Goal: Check status: Check status

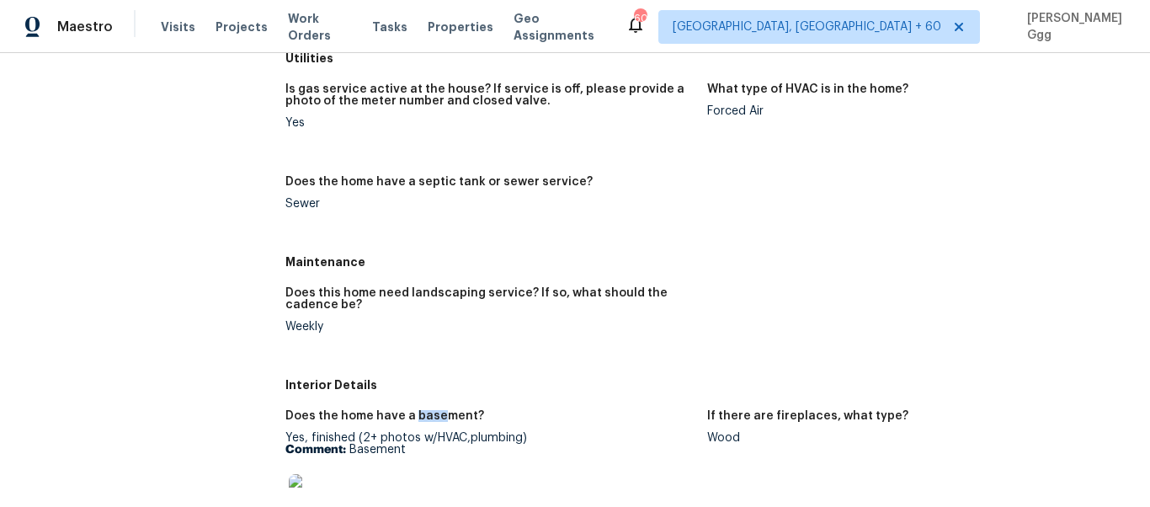
scroll to position [35, 0]
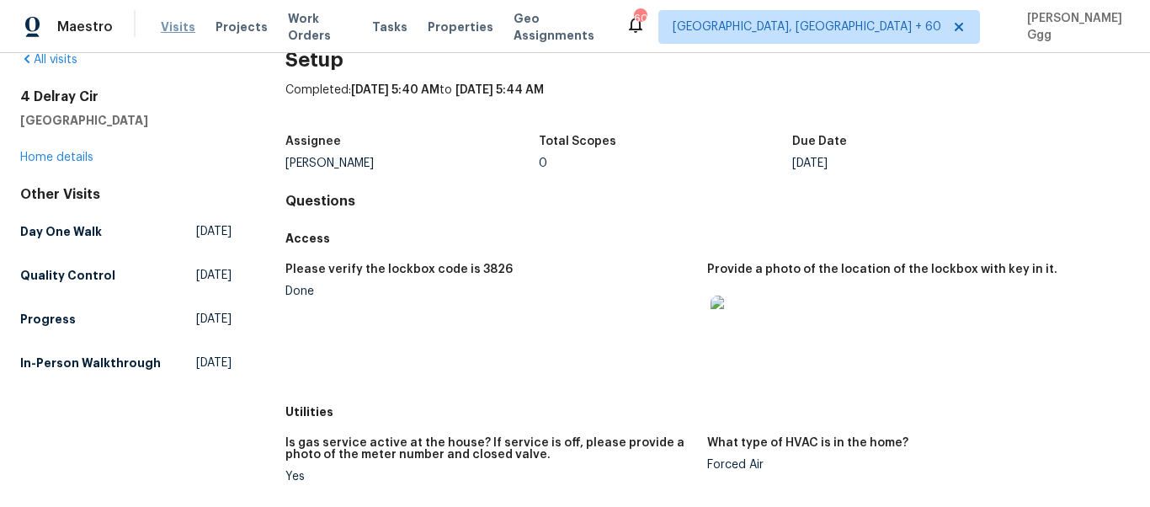
click at [164, 20] on span "Visits" at bounding box center [178, 27] width 35 height 17
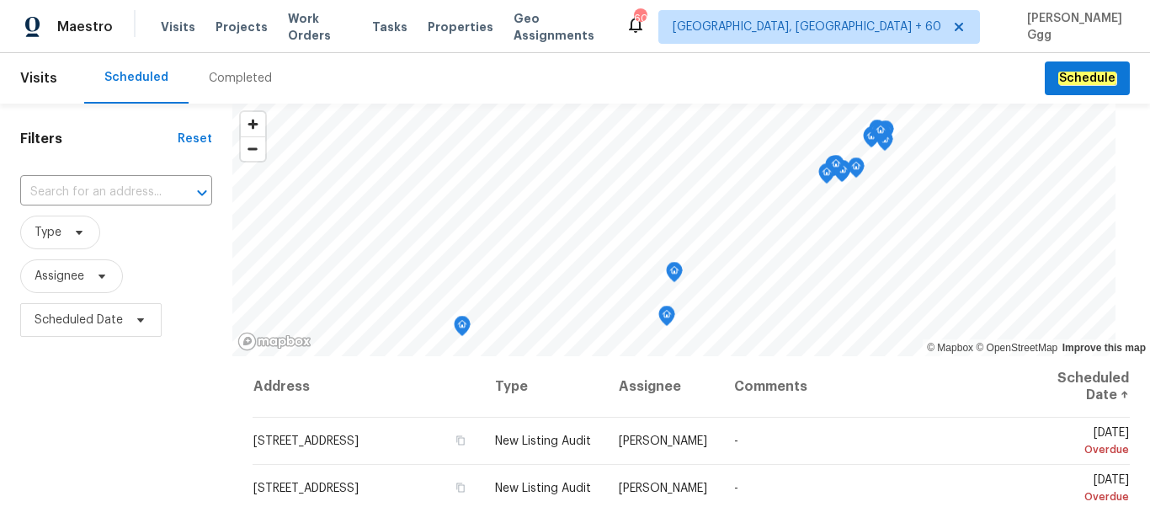
click at [221, 74] on div "Completed" at bounding box center [240, 78] width 63 height 17
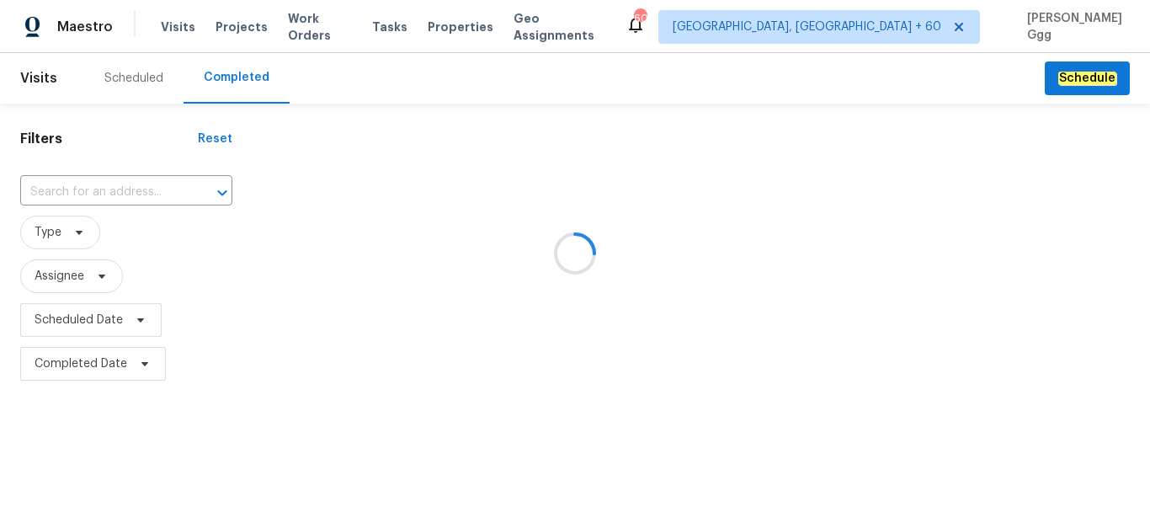
click at [83, 192] on div at bounding box center [575, 253] width 1150 height 507
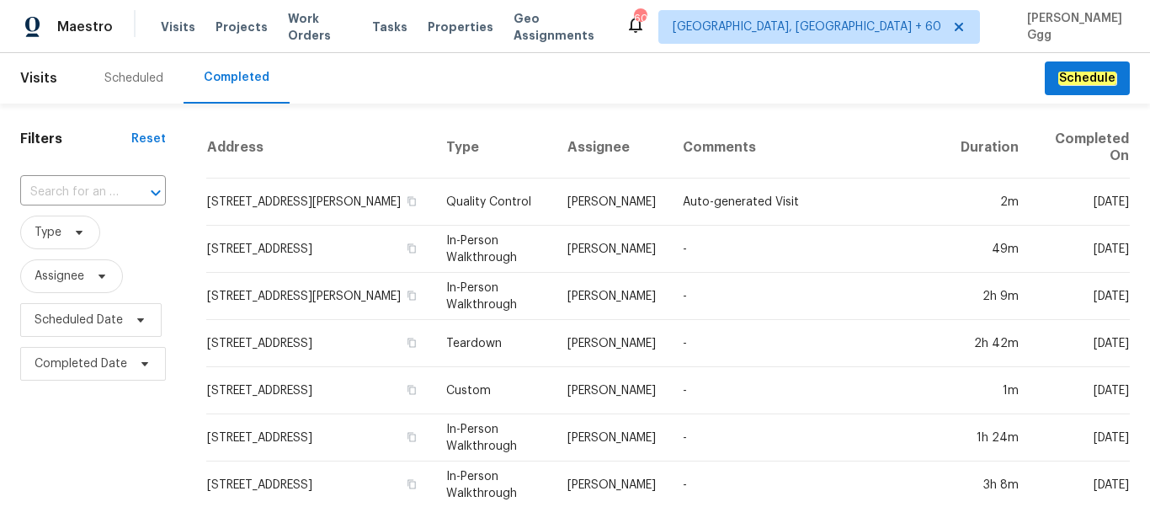
click at [83, 192] on input "text" at bounding box center [69, 192] width 98 height 26
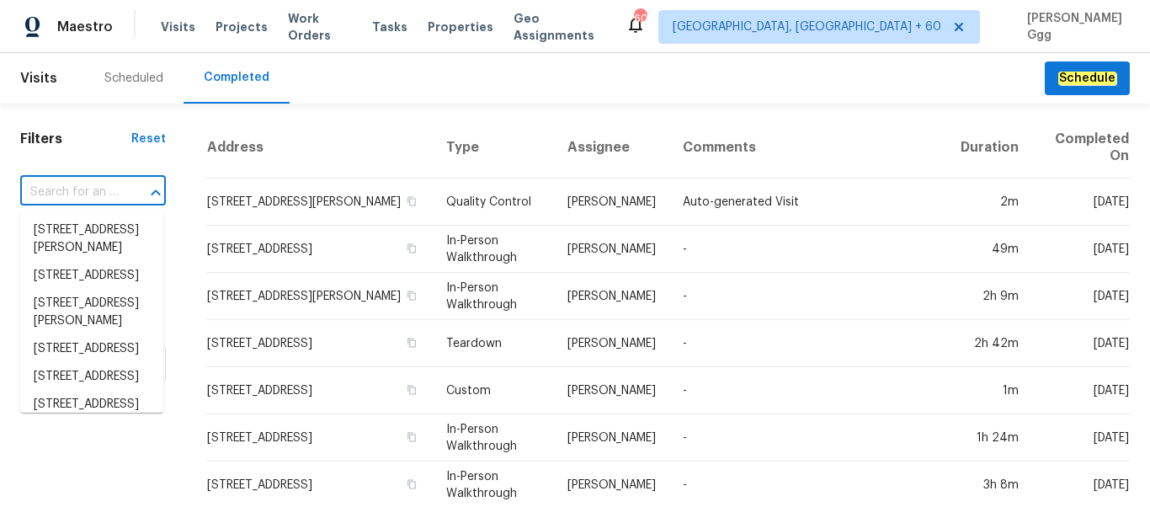
paste input "[STREET_ADDRESS]"
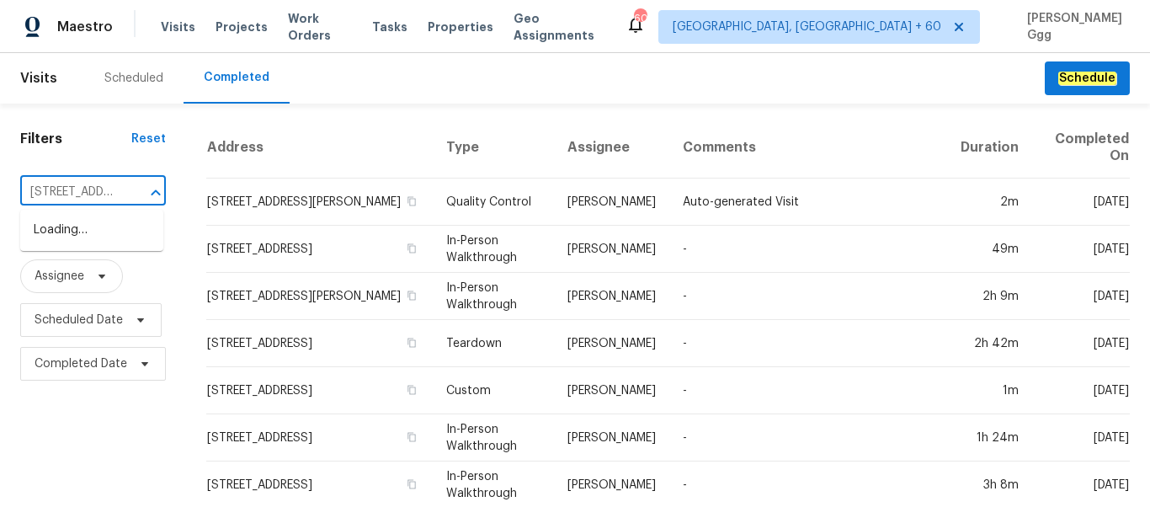
type input "[STREET_ADDRESS]"
click at [79, 225] on li "[STREET_ADDRESS]" at bounding box center [91, 230] width 143 height 28
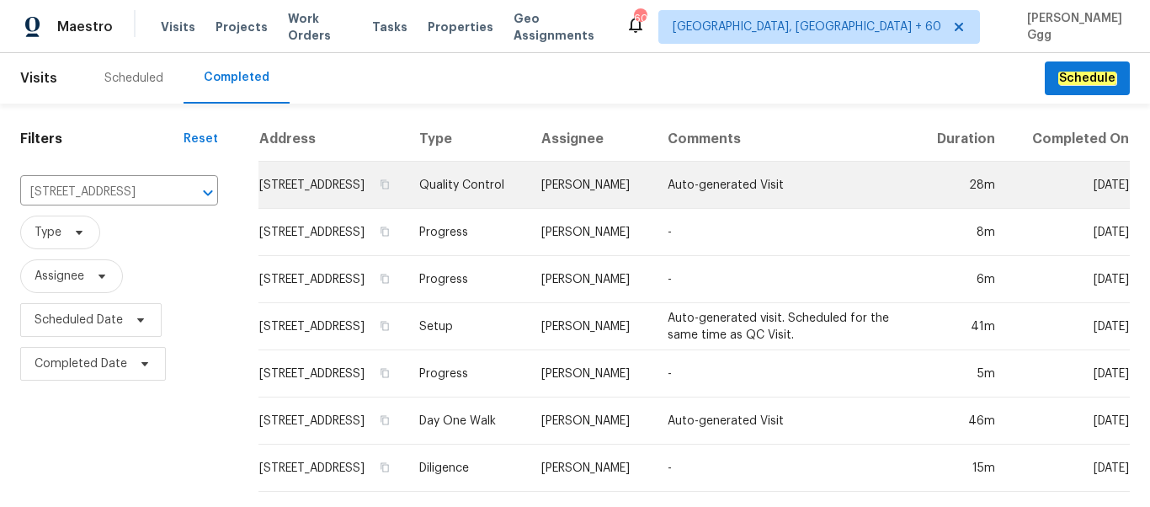
scroll to position [29, 0]
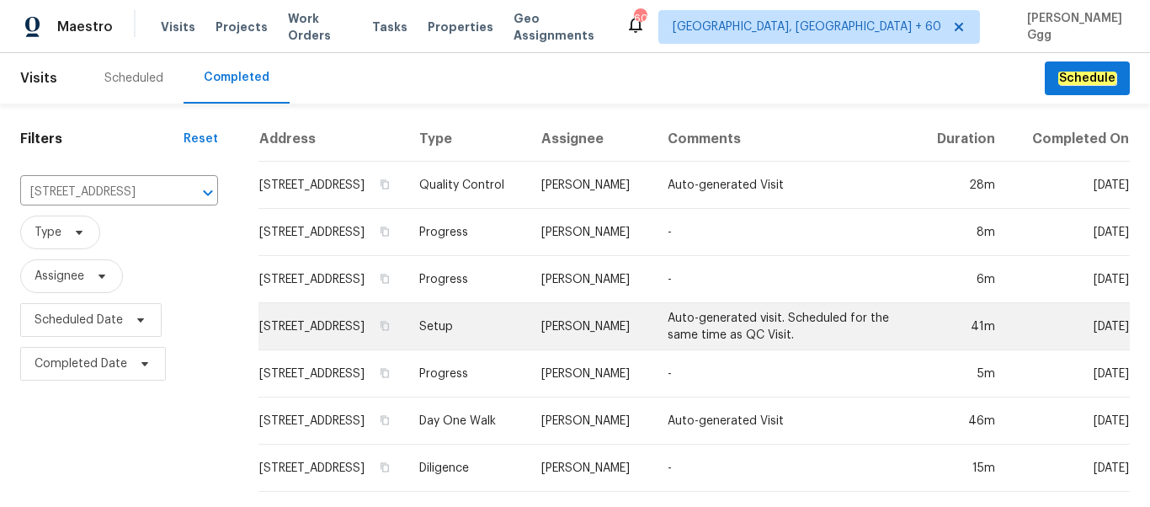
click at [492, 306] on td "Setup" at bounding box center [467, 326] width 122 height 47
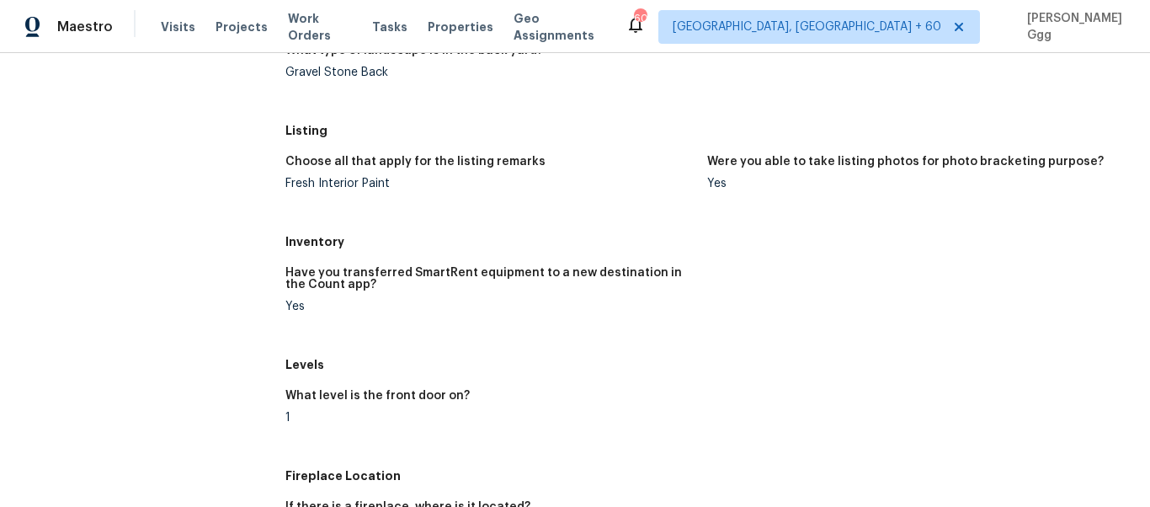
scroll to position [1917, 0]
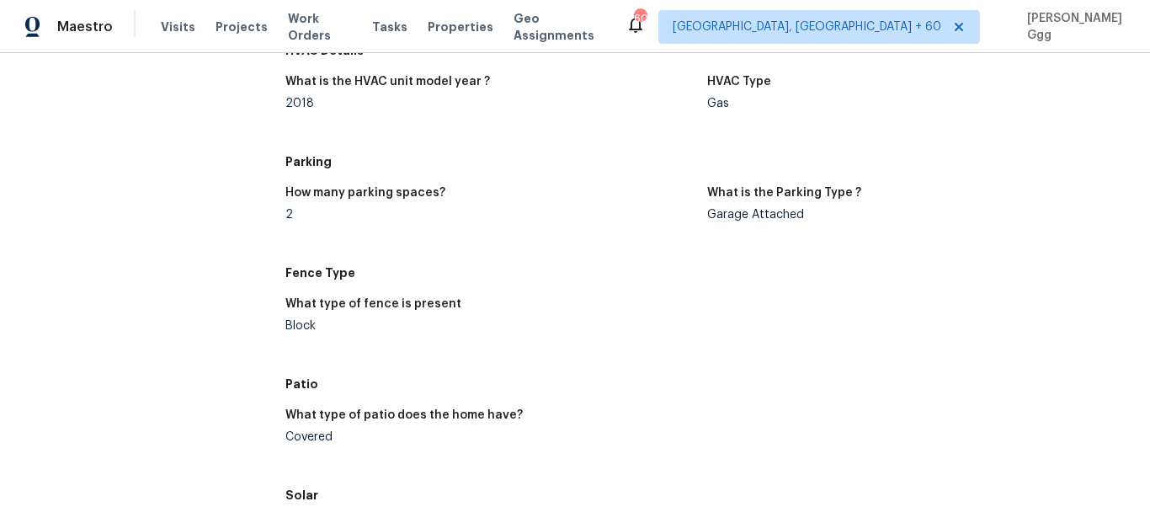
click at [450, 275] on h5 "Fence Type" at bounding box center [707, 272] width 844 height 17
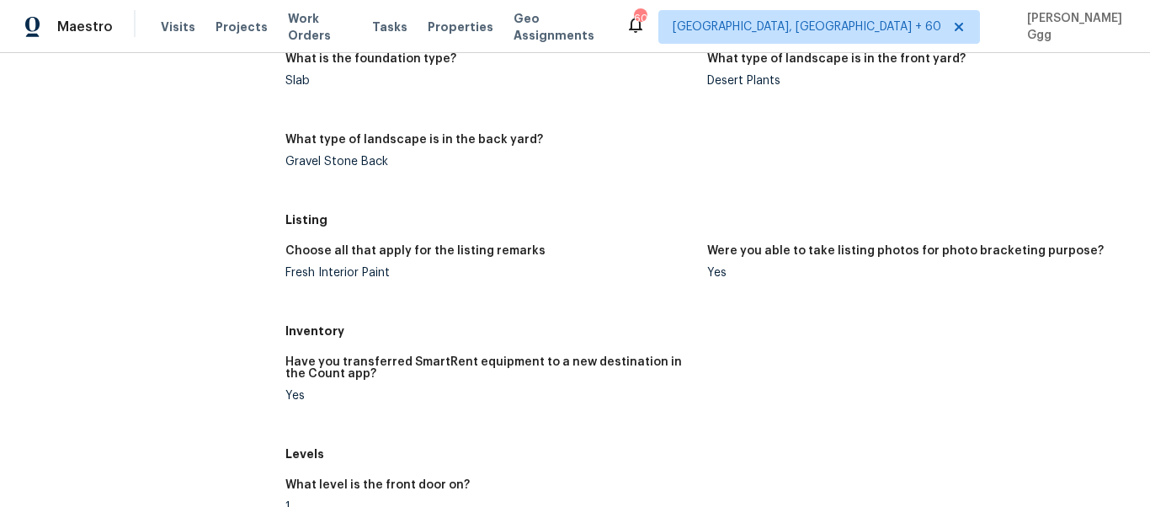
scroll to position [2028, 0]
